Goal: Task Accomplishment & Management: Manage account settings

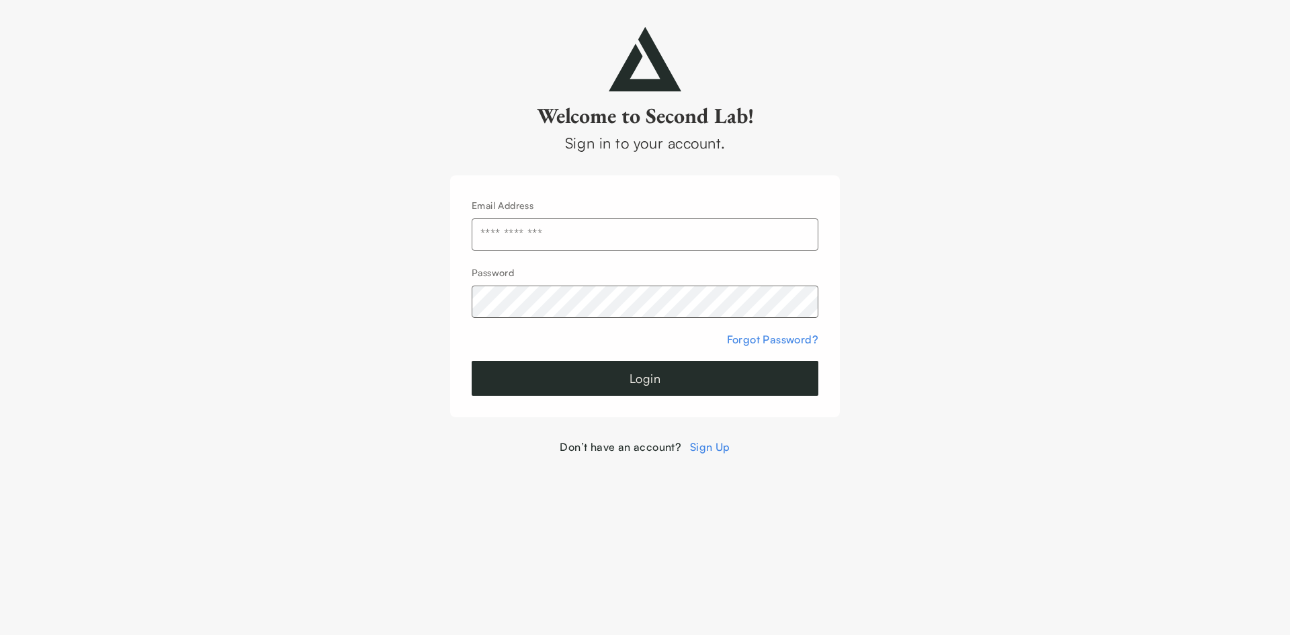
click at [667, 236] on input "text" at bounding box center [645, 234] width 347 height 32
type input "**********"
click at [660, 375] on button "Login" at bounding box center [645, 378] width 347 height 35
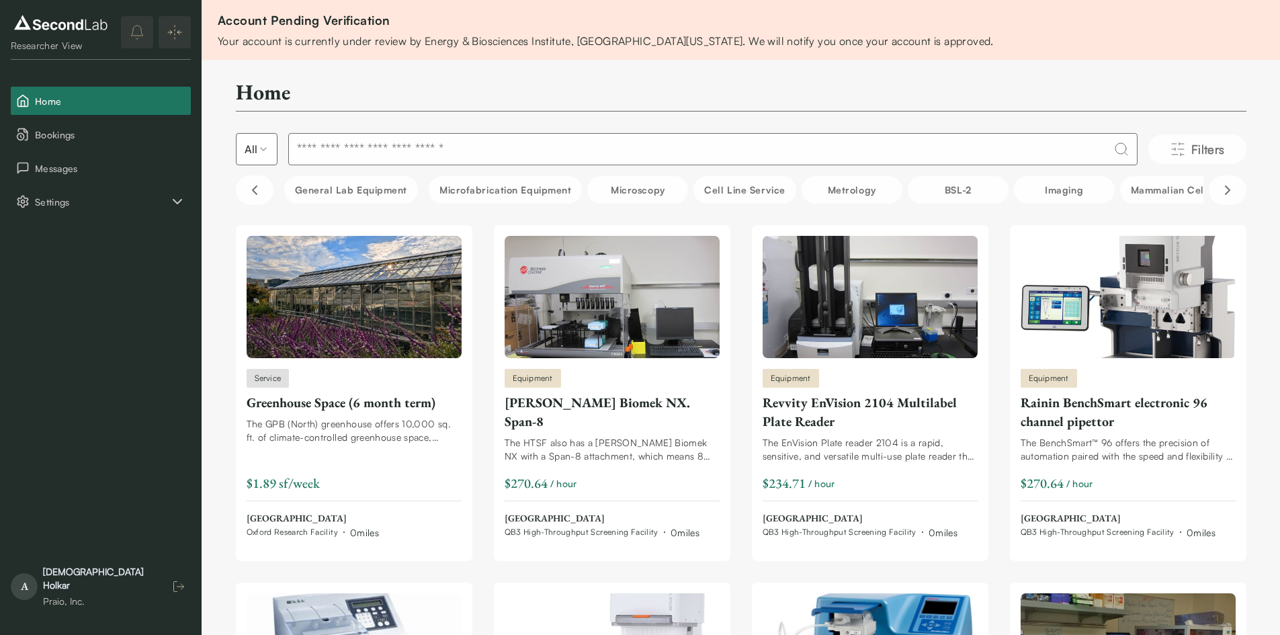
click at [177, 593] on icon "button" at bounding box center [178, 586] width 13 height 13
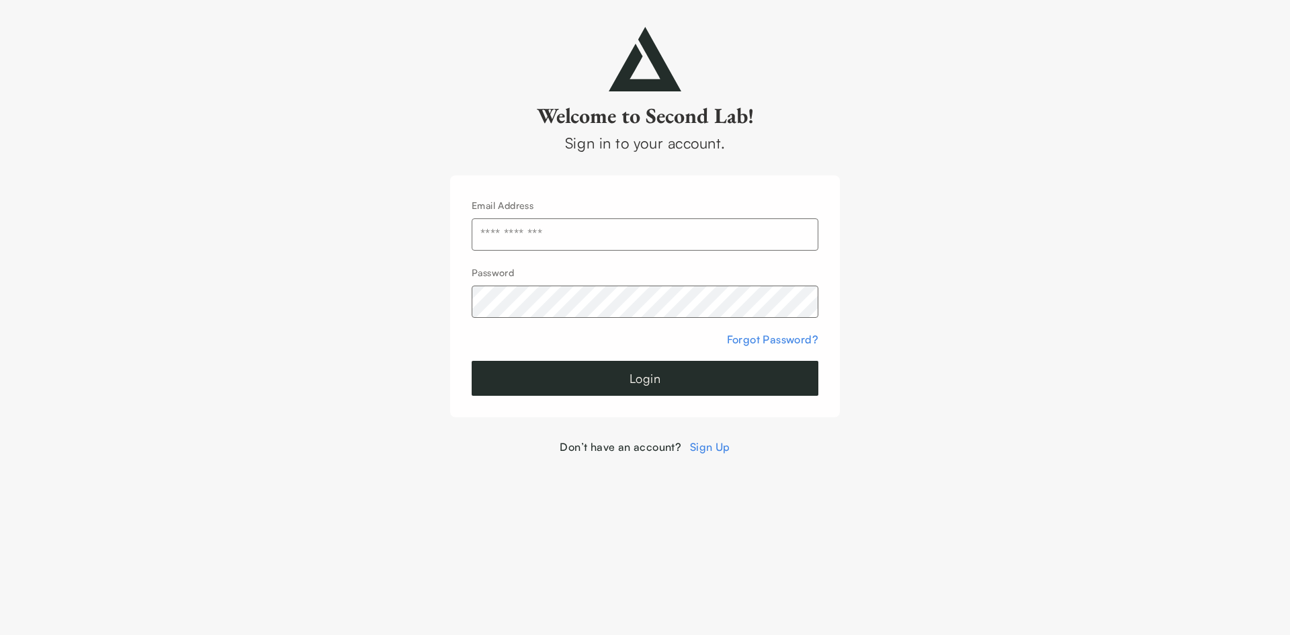
click at [579, 230] on input "text" at bounding box center [645, 234] width 347 height 32
type input "**********"
click at [619, 377] on button "Login" at bounding box center [645, 378] width 347 height 35
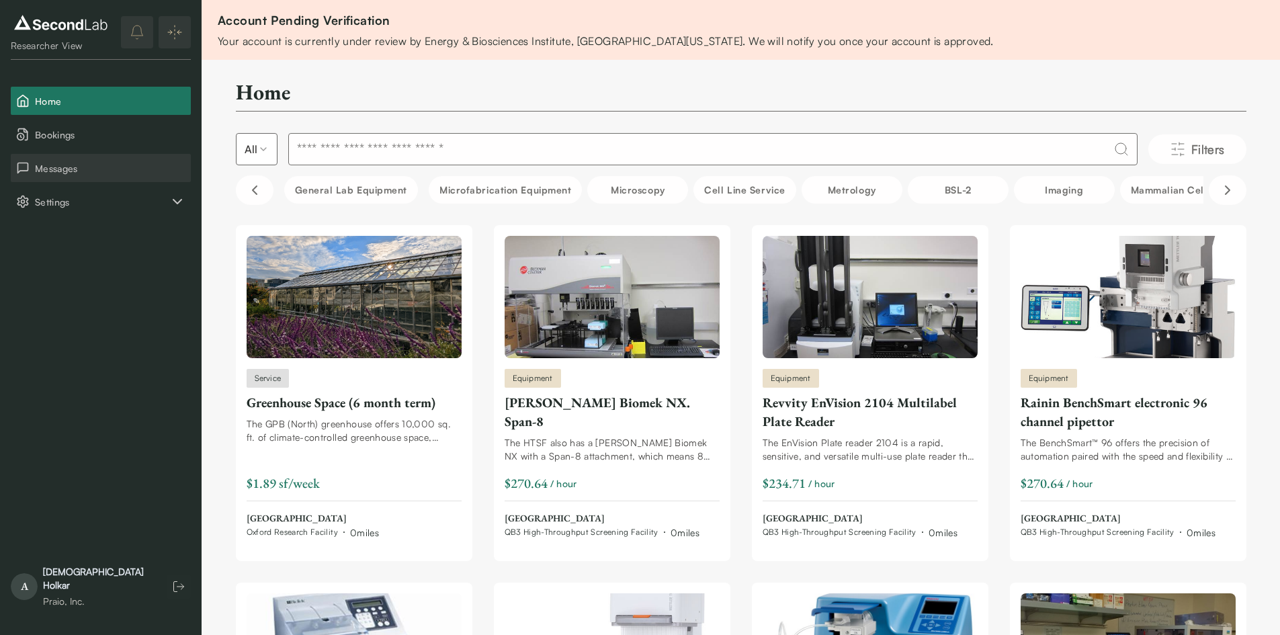
click at [101, 179] on button "Messages" at bounding box center [101, 168] width 180 height 28
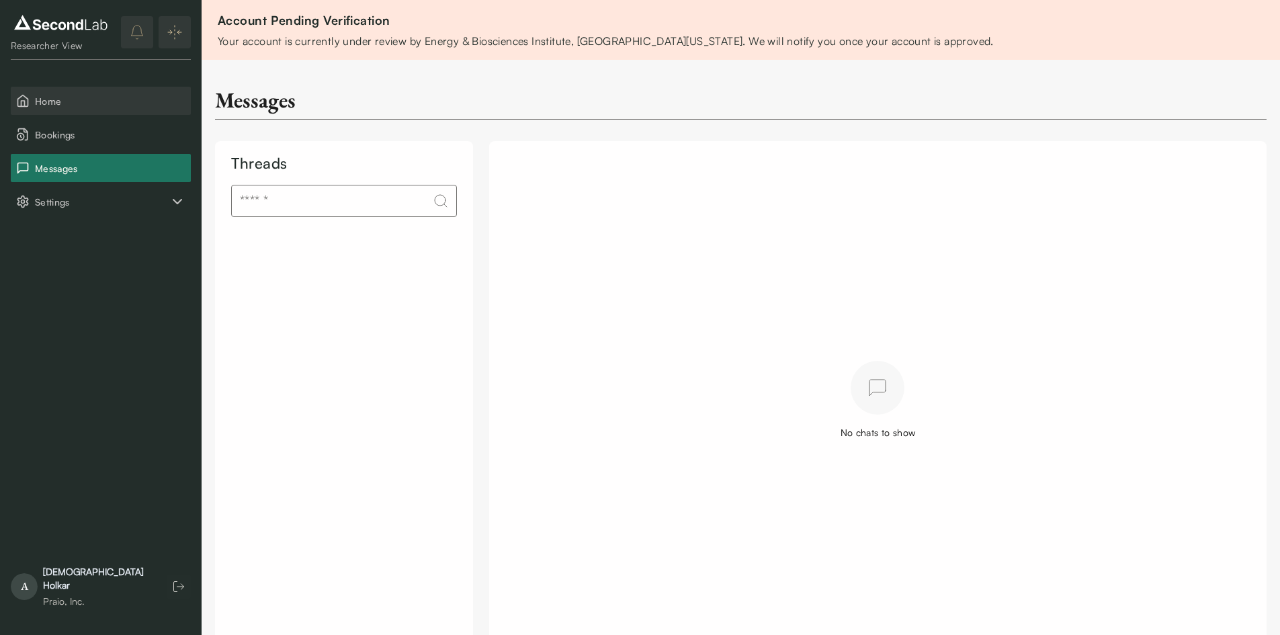
click at [66, 112] on button "Home" at bounding box center [101, 101] width 180 height 28
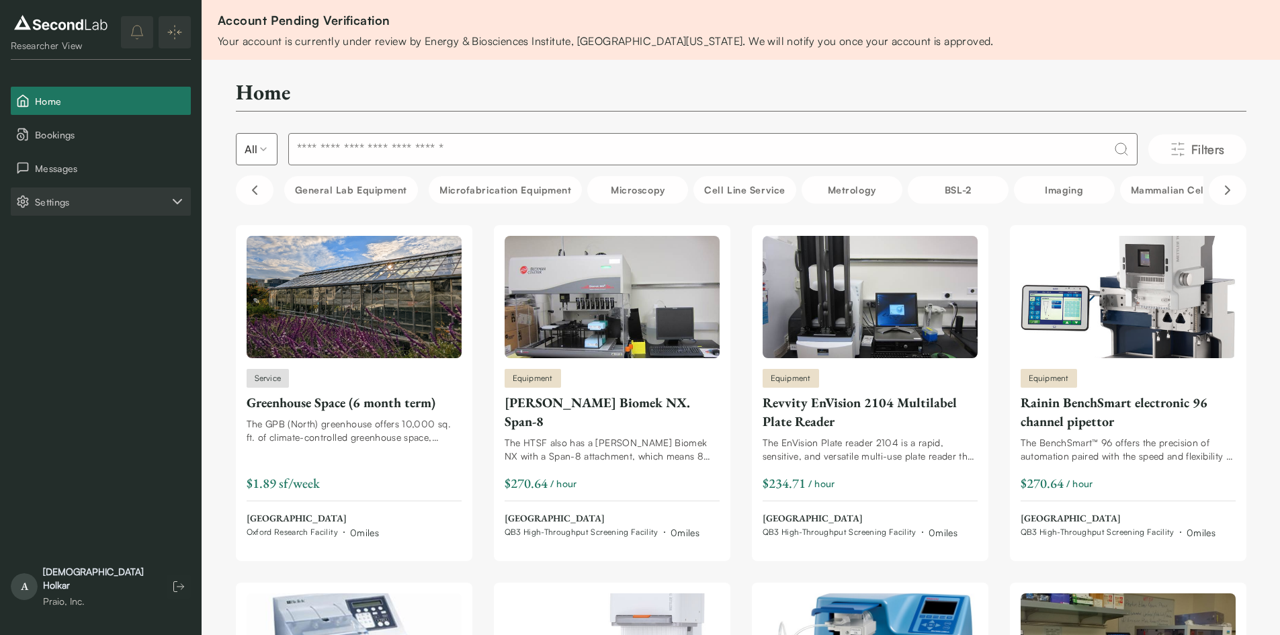
click at [178, 208] on icon "Settings" at bounding box center [177, 201] width 16 height 16
click at [62, 259] on button "Account" at bounding box center [101, 269] width 180 height 28
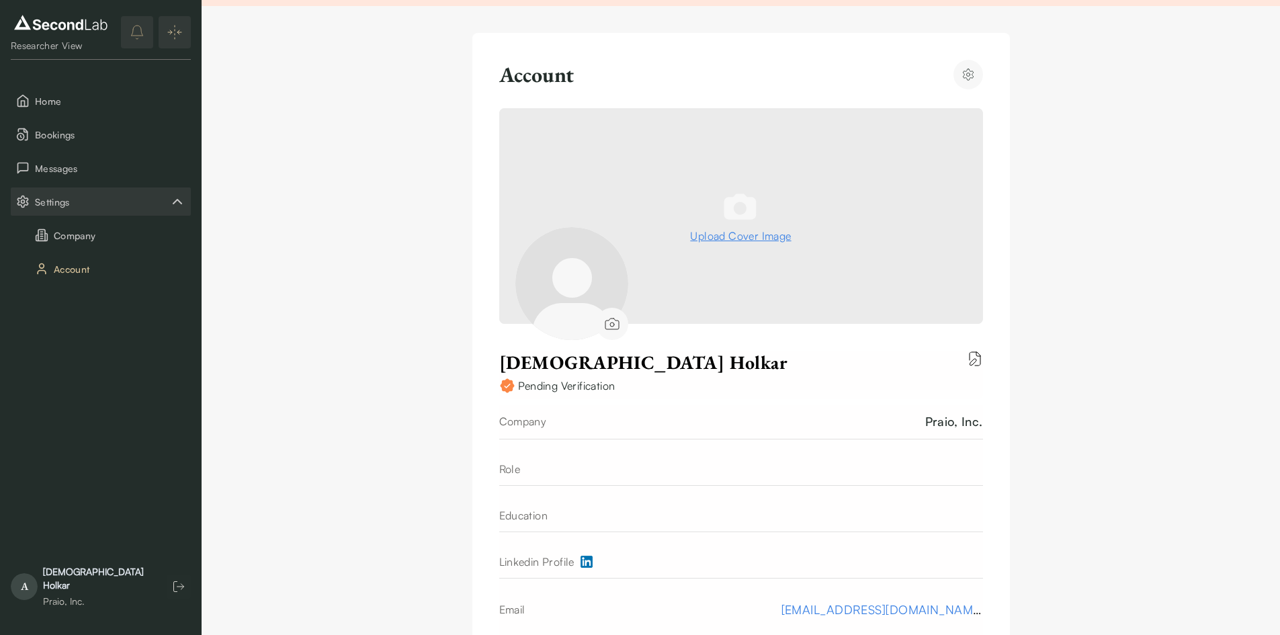
scroll to position [134, 0]
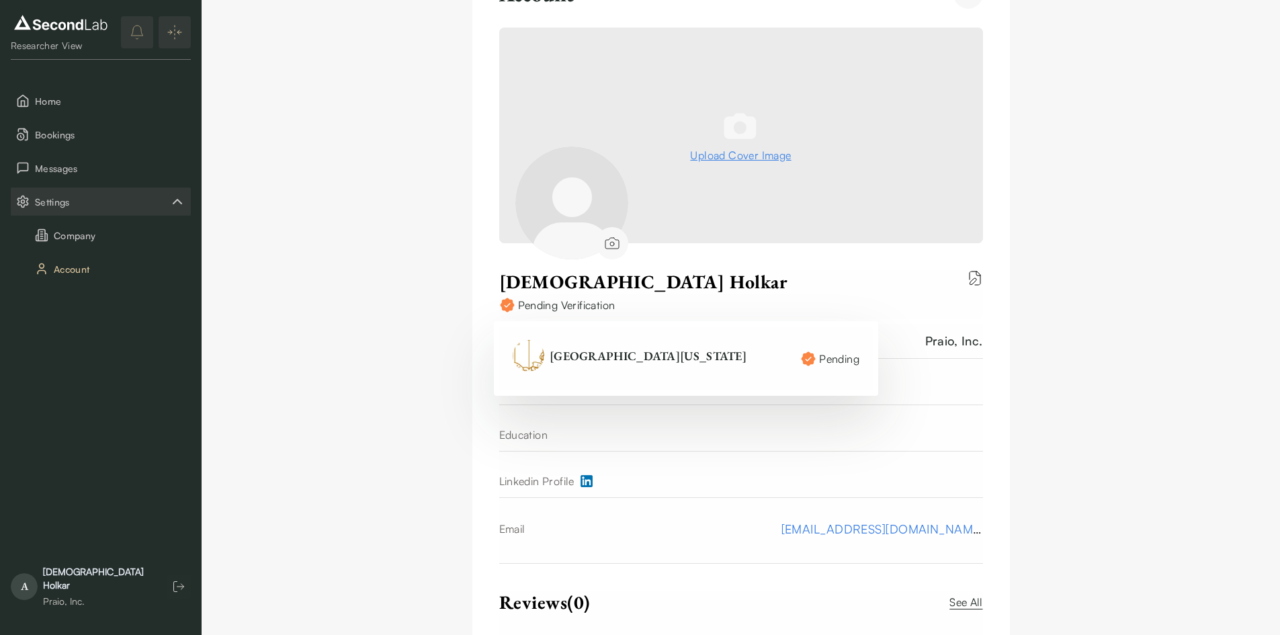
click at [521, 351] on img at bounding box center [529, 356] width 32 height 32
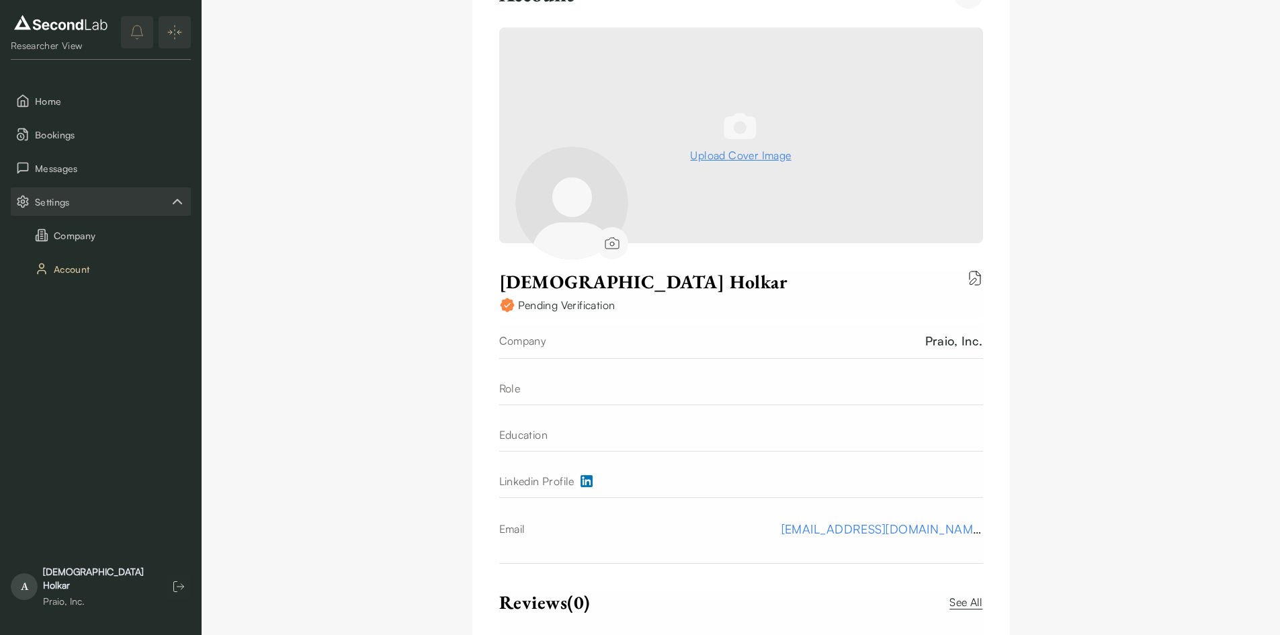
scroll to position [0, 0]
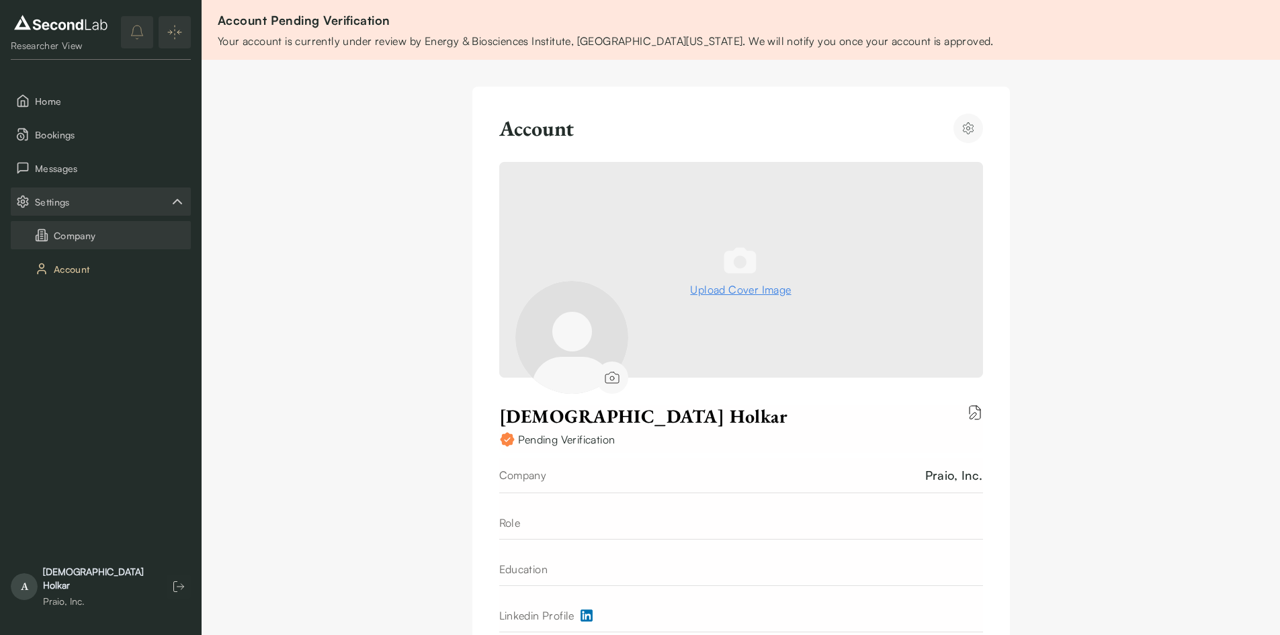
click at [67, 237] on button "Company" at bounding box center [101, 235] width 180 height 28
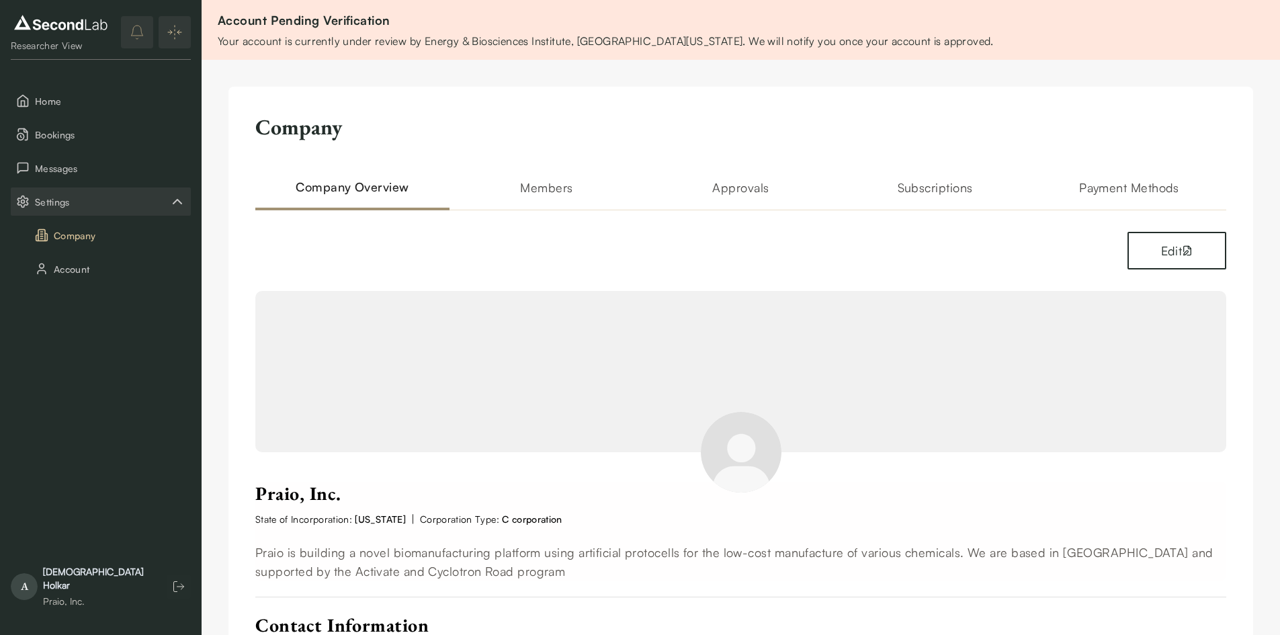
click at [543, 191] on h2 "Members" at bounding box center [546, 194] width 194 height 32
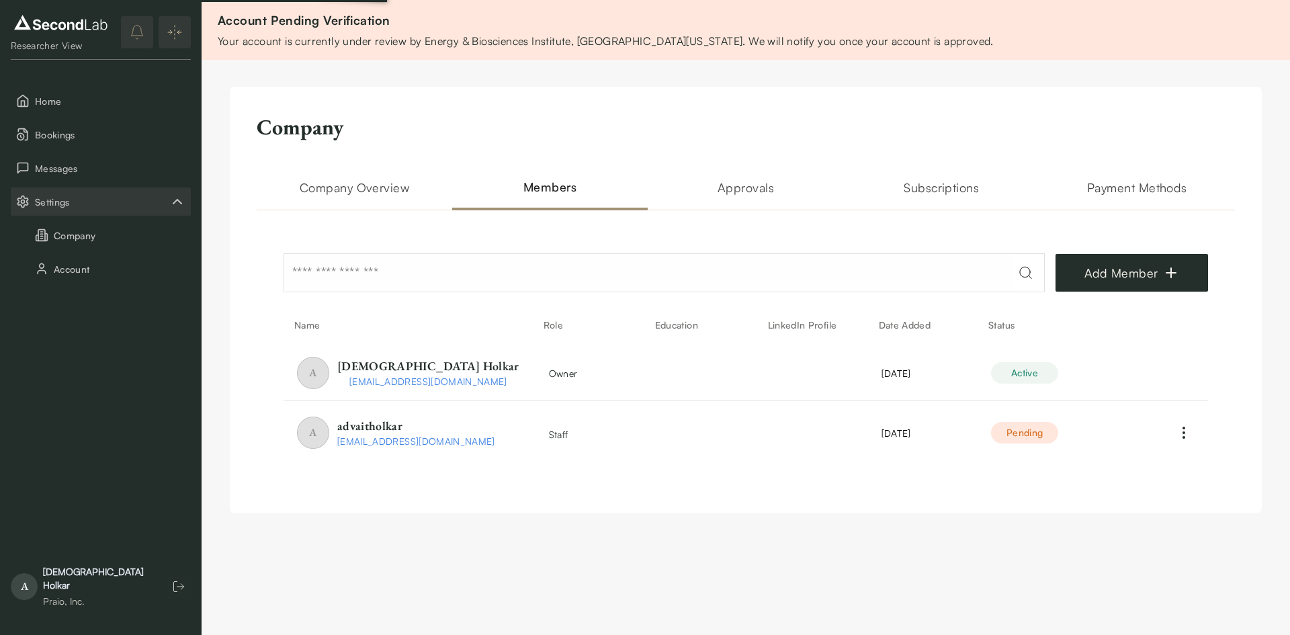
click at [740, 189] on h2 "Approvals" at bounding box center [746, 194] width 196 height 32
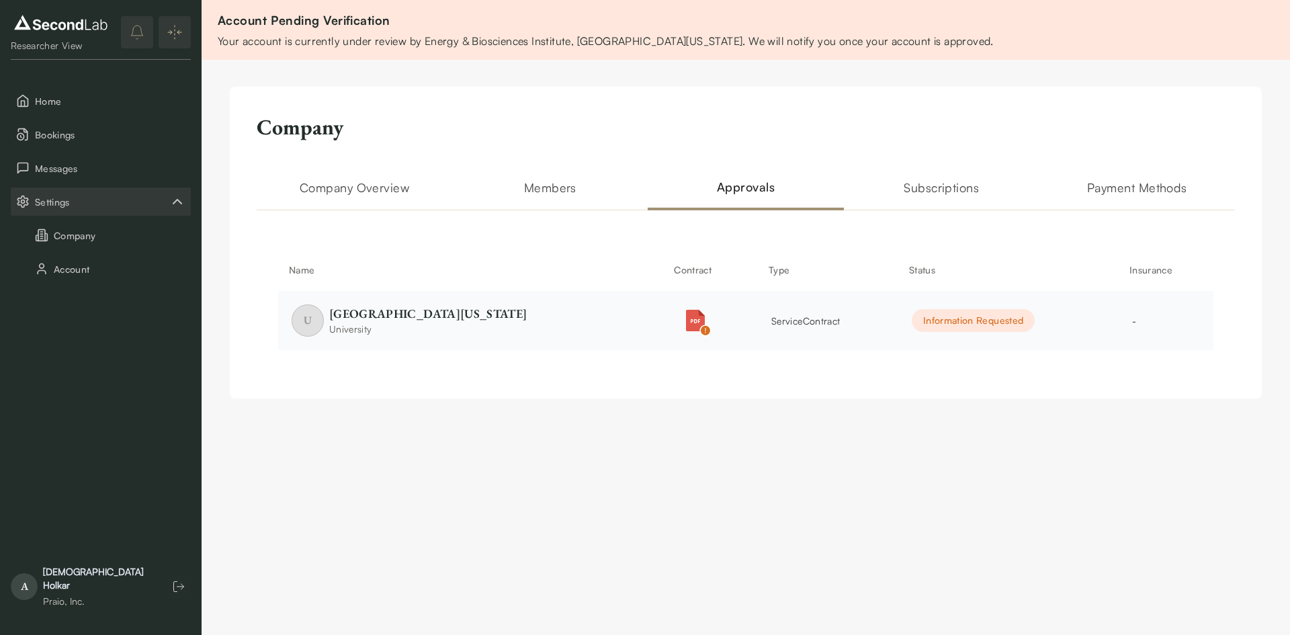
click at [995, 310] on div "Information Requested" at bounding box center [973, 320] width 123 height 23
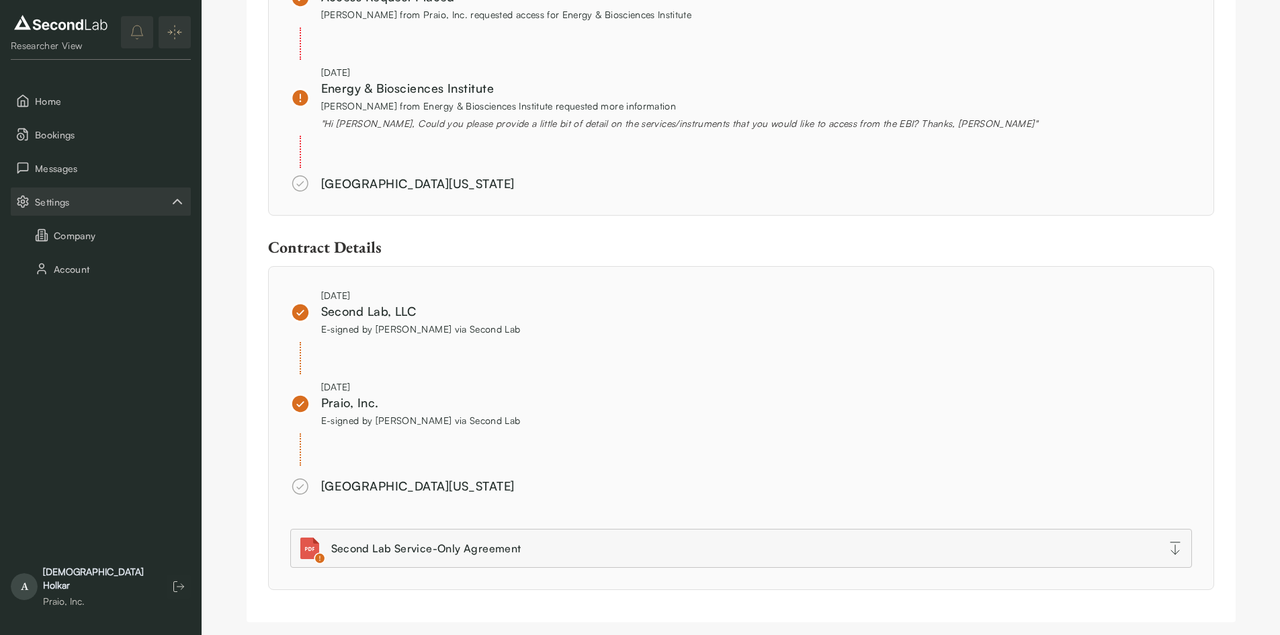
scroll to position [1104, 0]
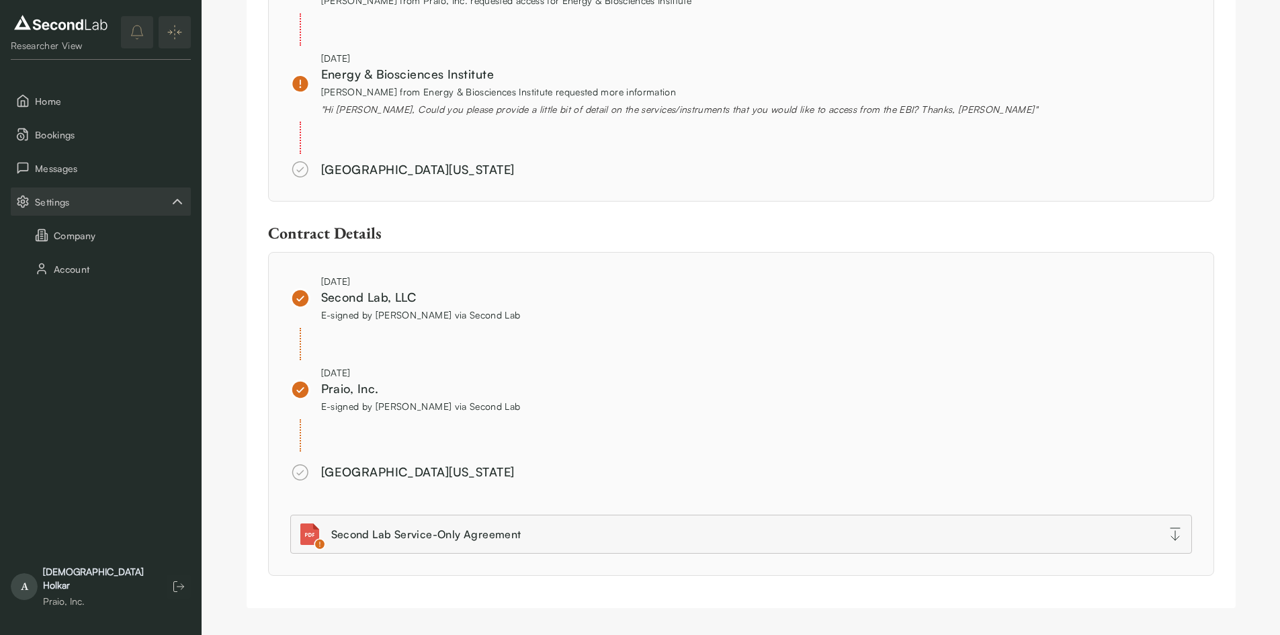
click at [298, 170] on img at bounding box center [300, 169] width 20 height 20
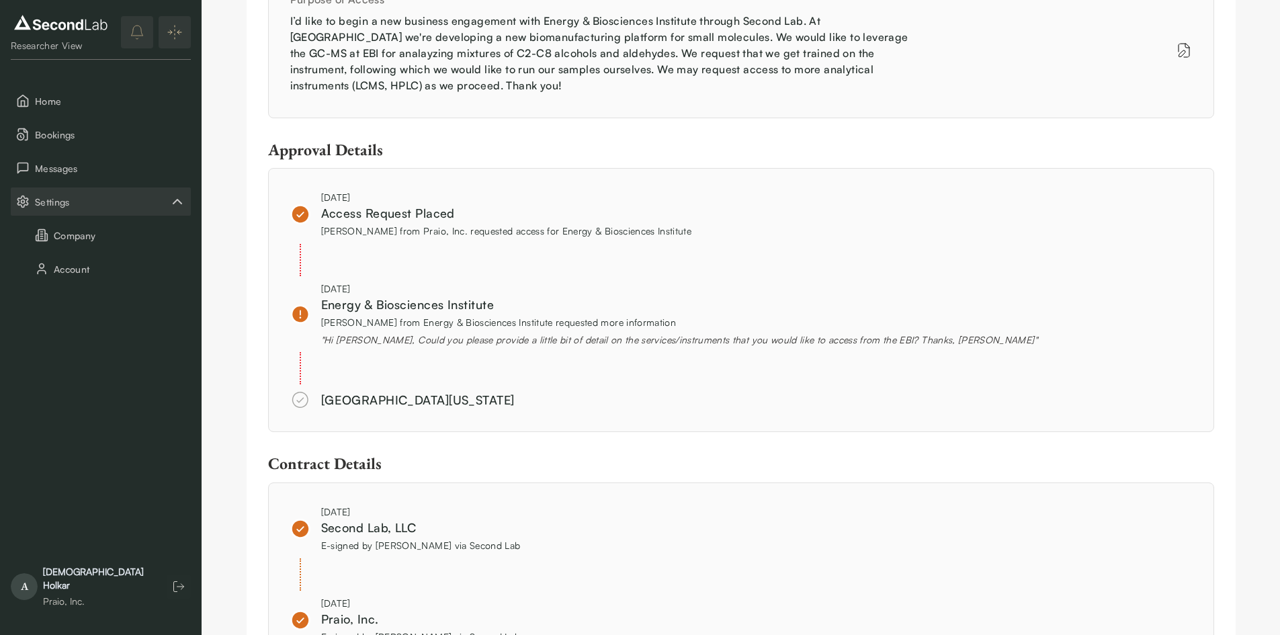
scroll to position [836, 0]
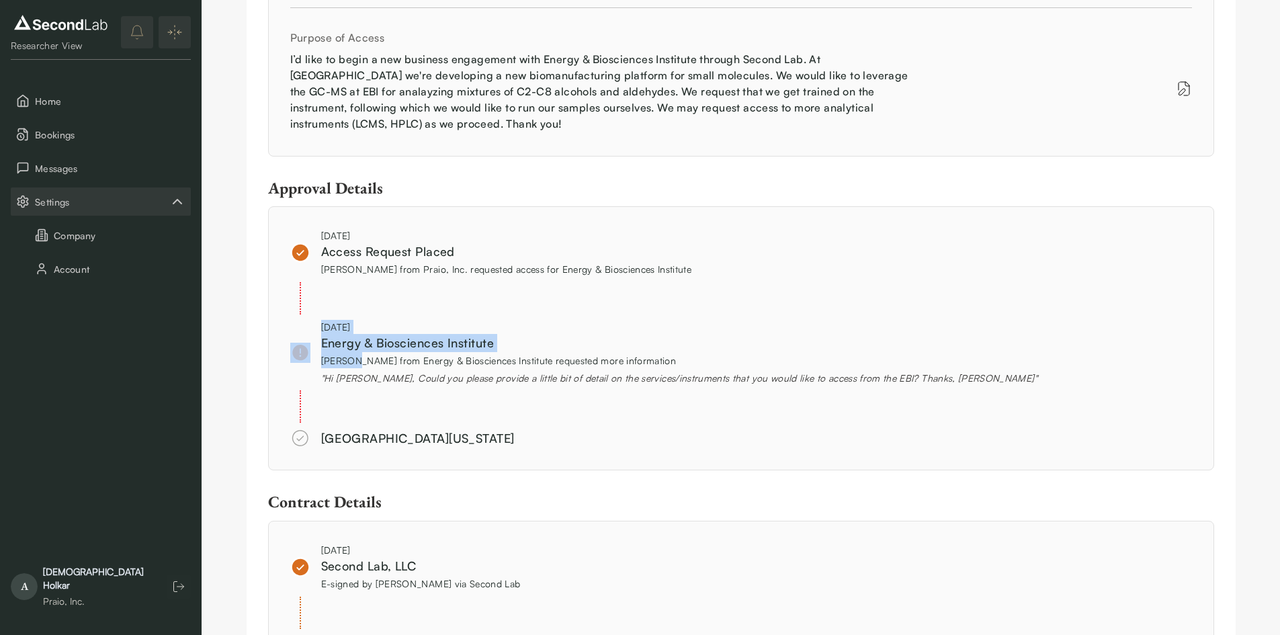
drag, startPoint x: 319, startPoint y: 361, endPoint x: 347, endPoint y: 364, distance: 28.3
click at [347, 364] on div "[DATE] Energy & Biosciences Institute [PERSON_NAME] from Energy & Biosciences I…" at bounding box center [663, 352] width 747 height 65
click at [347, 364] on span "[PERSON_NAME] from Energy & Biosciences Institute requested more information" at bounding box center [498, 360] width 355 height 11
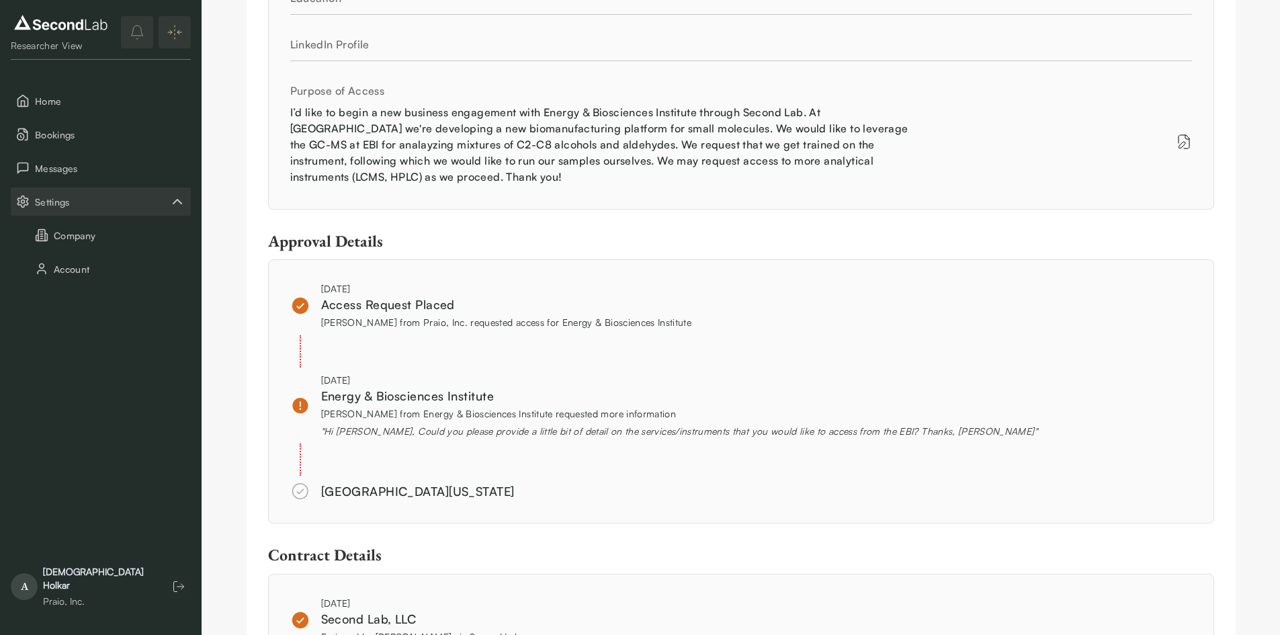
scroll to position [806, 0]
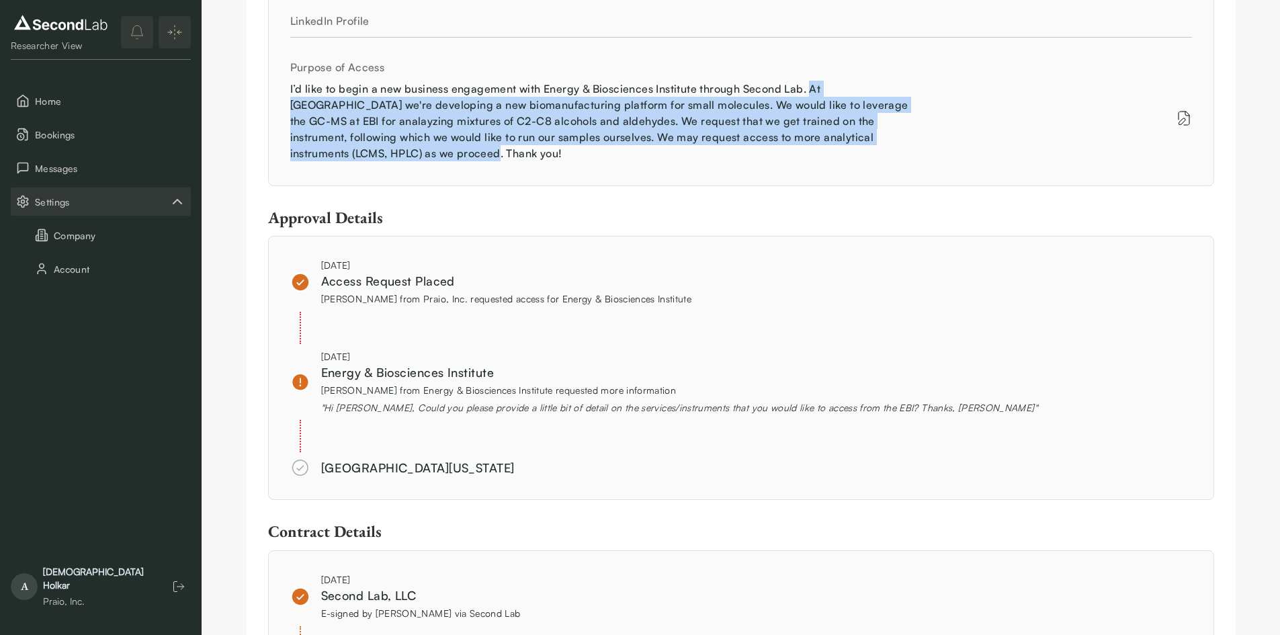
drag, startPoint x: 811, startPoint y: 86, endPoint x: 819, endPoint y: 159, distance: 73.7
click at [819, 159] on div "I’d like to begin a new business engagement with Energy & Biosciences Institute…" at bounding box center [605, 121] width 631 height 81
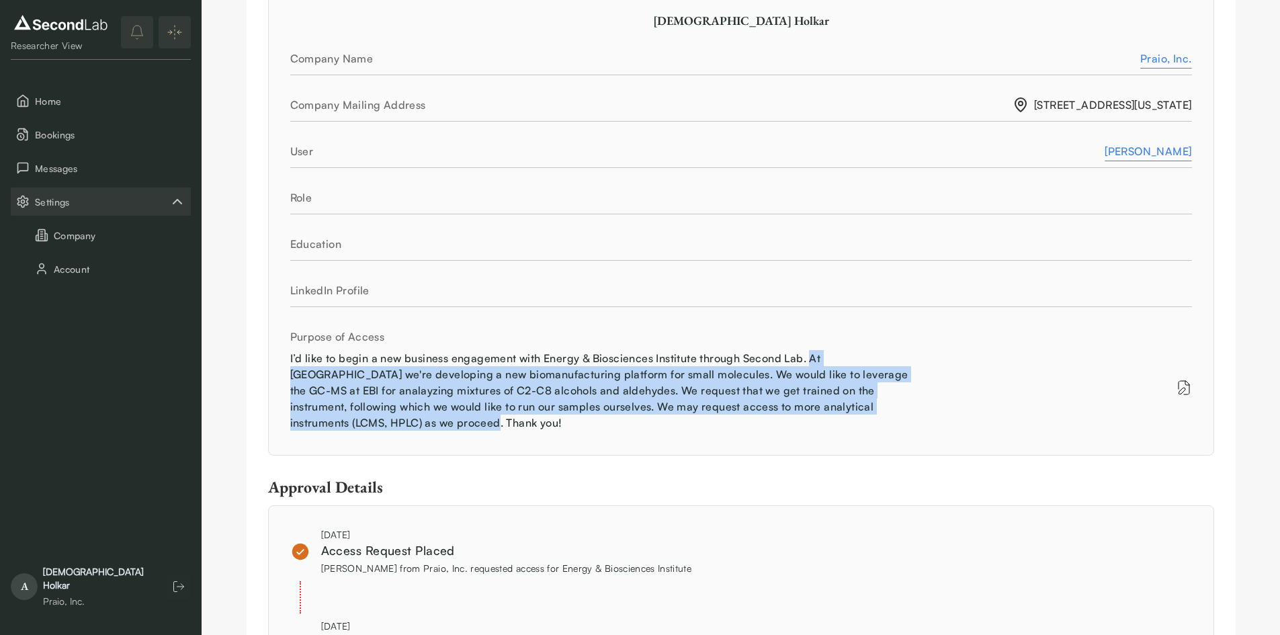
scroll to position [537, 0]
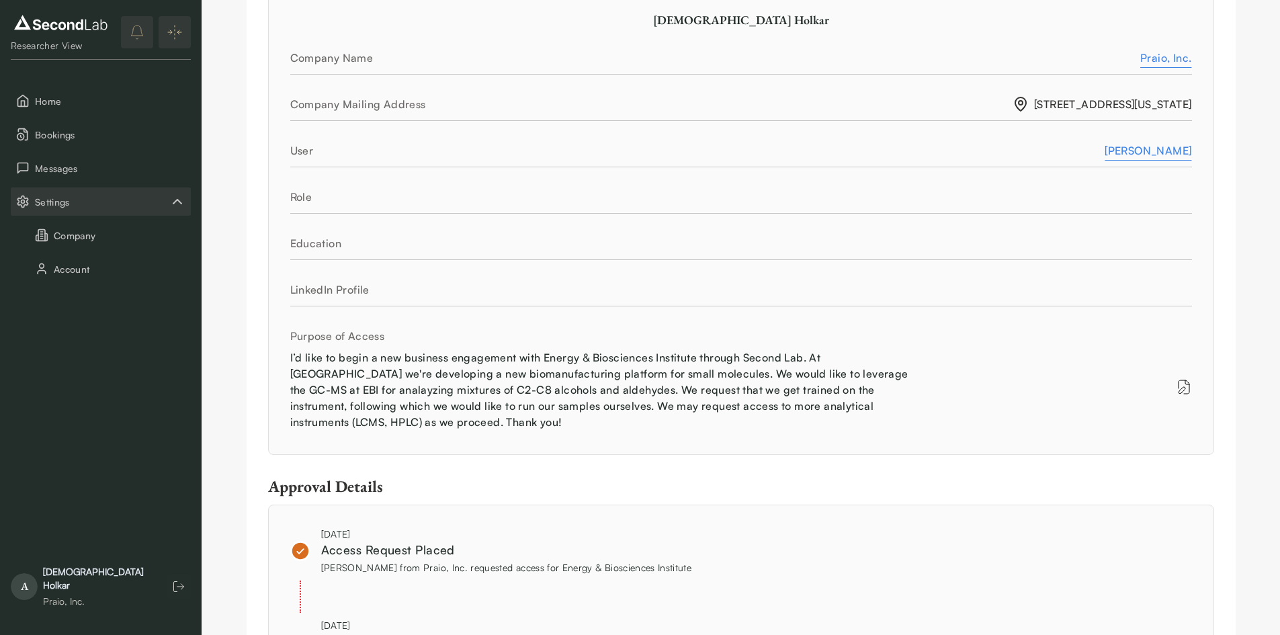
click at [222, 270] on div "Approvals Approval Details Information Requested Approval Request [PERSON_NAME]…" at bounding box center [741, 332] width 1078 height 1739
